Goal: Task Accomplishment & Management: Use online tool/utility

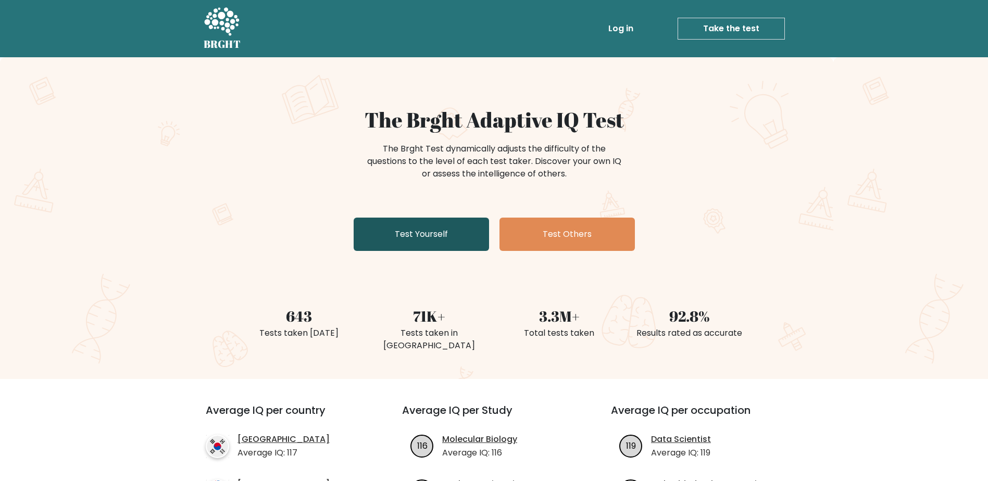
click at [407, 241] on link "Test Yourself" at bounding box center [421, 234] width 135 height 33
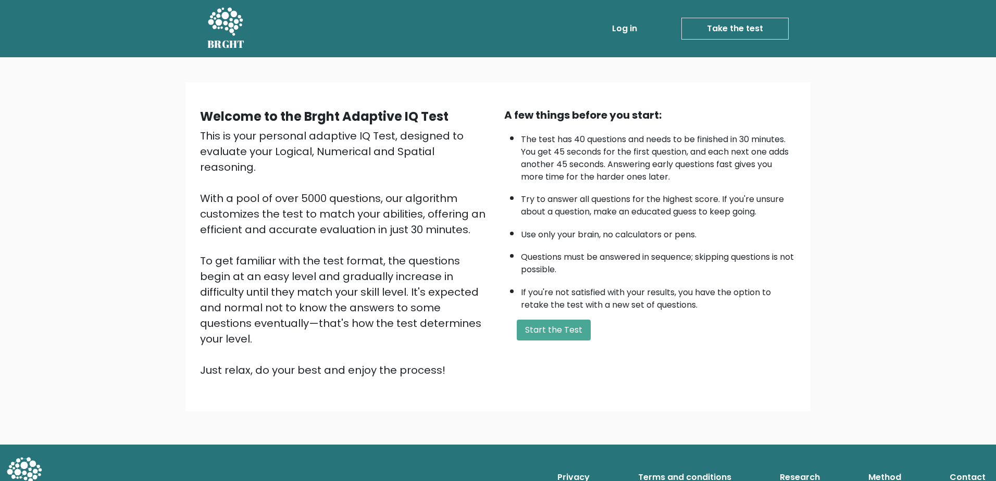
click at [496, 338] on div "Welcome to the Brght Adaptive IQ Test This is your personal adaptive IQ Test, d…" at bounding box center [346, 242] width 304 height 271
click at [520, 334] on button "Start the Test" at bounding box center [554, 330] width 74 height 21
click at [526, 333] on button "Start the Test" at bounding box center [554, 330] width 74 height 21
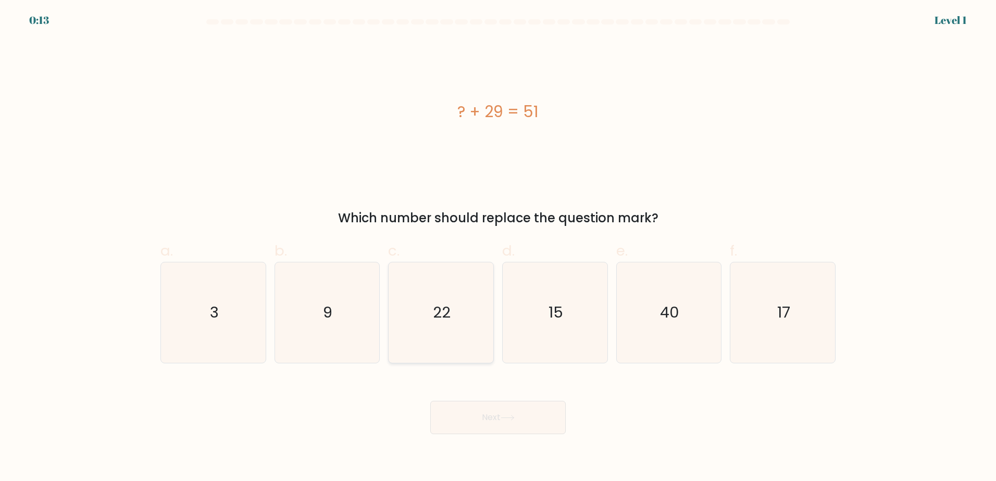
click at [469, 318] on icon "22" at bounding box center [441, 313] width 101 height 101
click at [498, 247] on input "c. 22" at bounding box center [498, 244] width 1 height 7
radio input "true"
click at [513, 416] on icon at bounding box center [508, 418] width 14 height 6
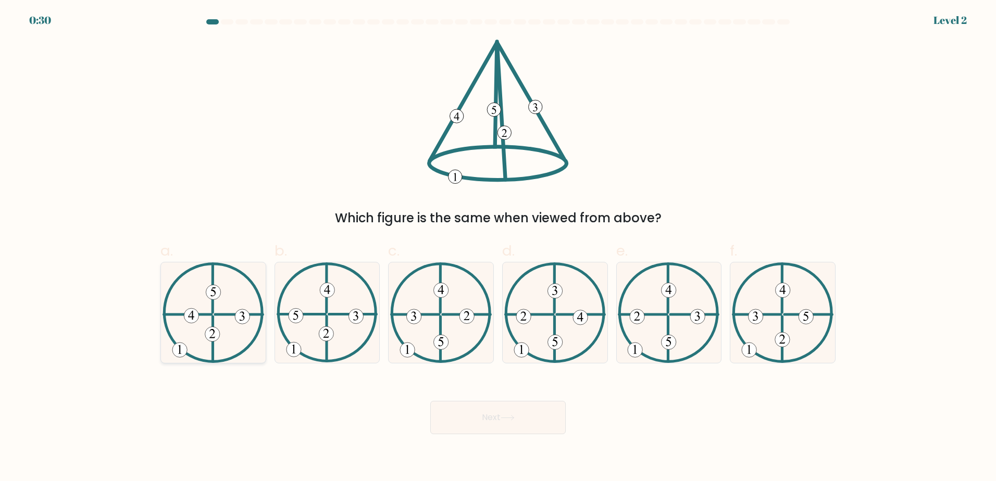
click at [231, 314] on 611 at bounding box center [238, 314] width 47 height 0
click at [498, 247] on input "a." at bounding box center [498, 244] width 1 height 7
radio input "true"
click at [473, 405] on button "Next" at bounding box center [497, 417] width 135 height 33
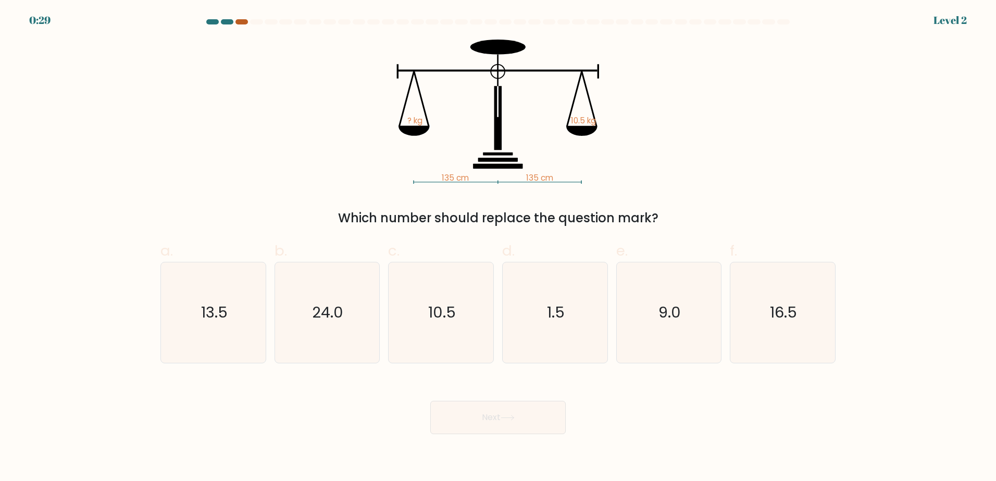
click at [239, 20] on div at bounding box center [241, 21] width 13 height 5
click at [230, 22] on div at bounding box center [227, 21] width 13 height 5
click at [226, 22] on div at bounding box center [227, 21] width 13 height 5
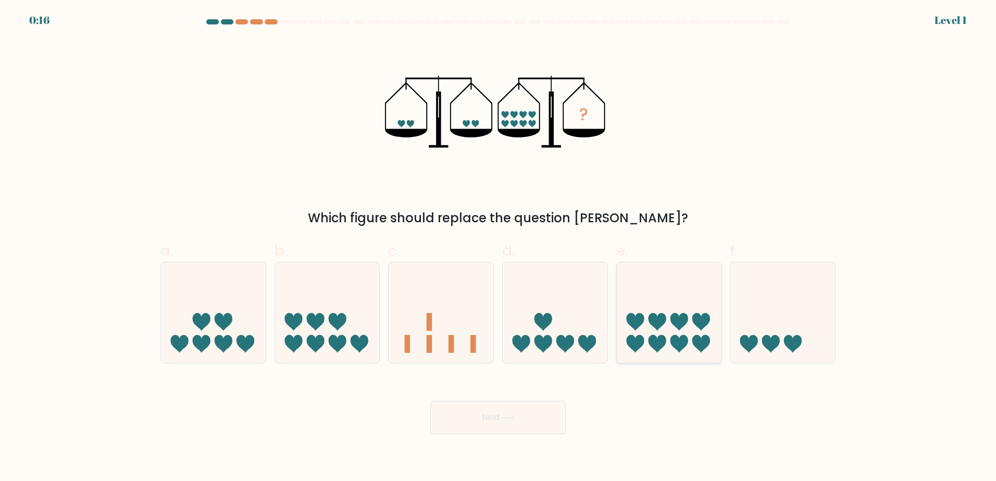
click at [673, 302] on icon at bounding box center [669, 312] width 105 height 86
click at [498, 247] on input "e." at bounding box center [498, 244] width 1 height 7
radio input "true"
click at [495, 414] on button "Next" at bounding box center [497, 417] width 135 height 33
